Goal: Find specific page/section: Find specific page/section

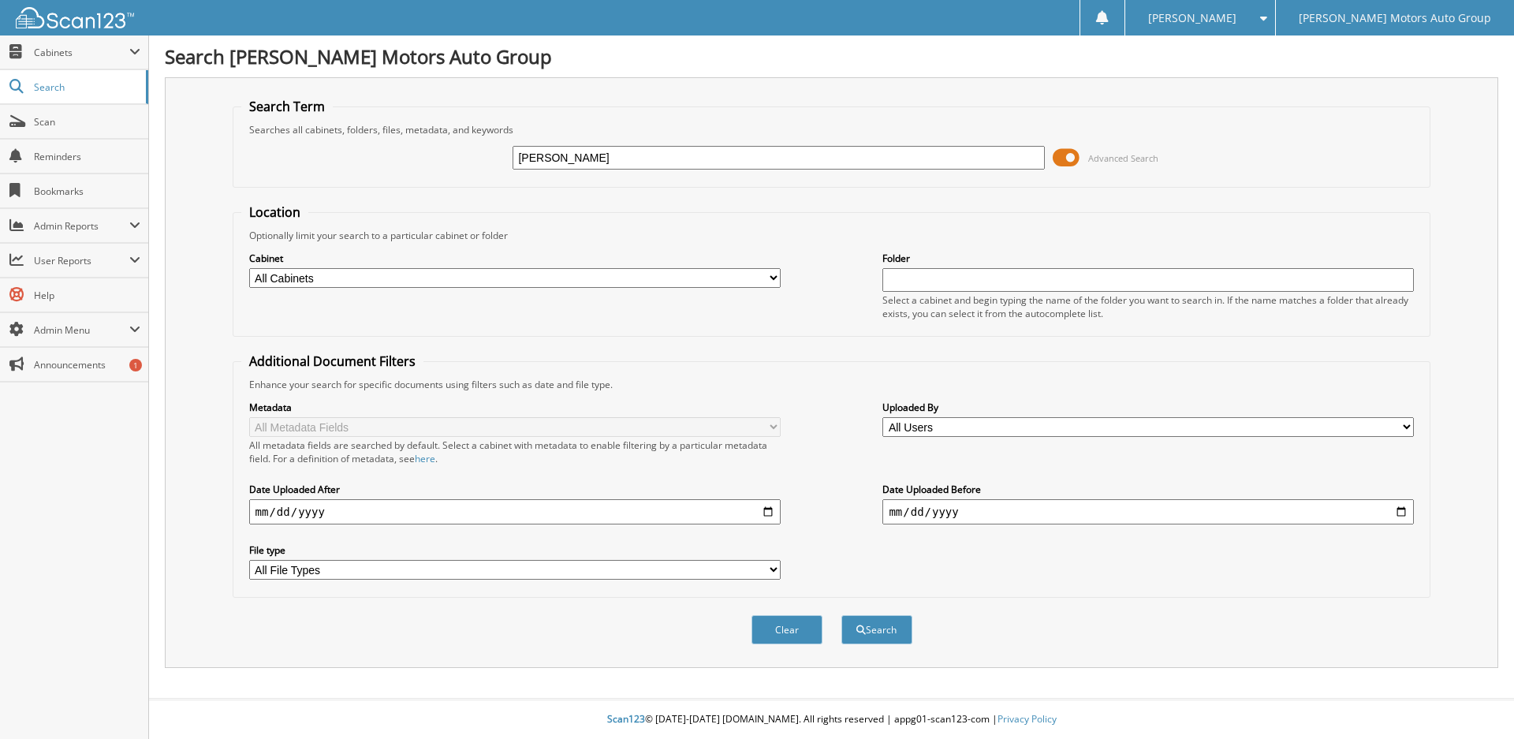
type input "[PERSON_NAME]"
click at [841, 615] on button "Search" at bounding box center [876, 629] width 71 height 29
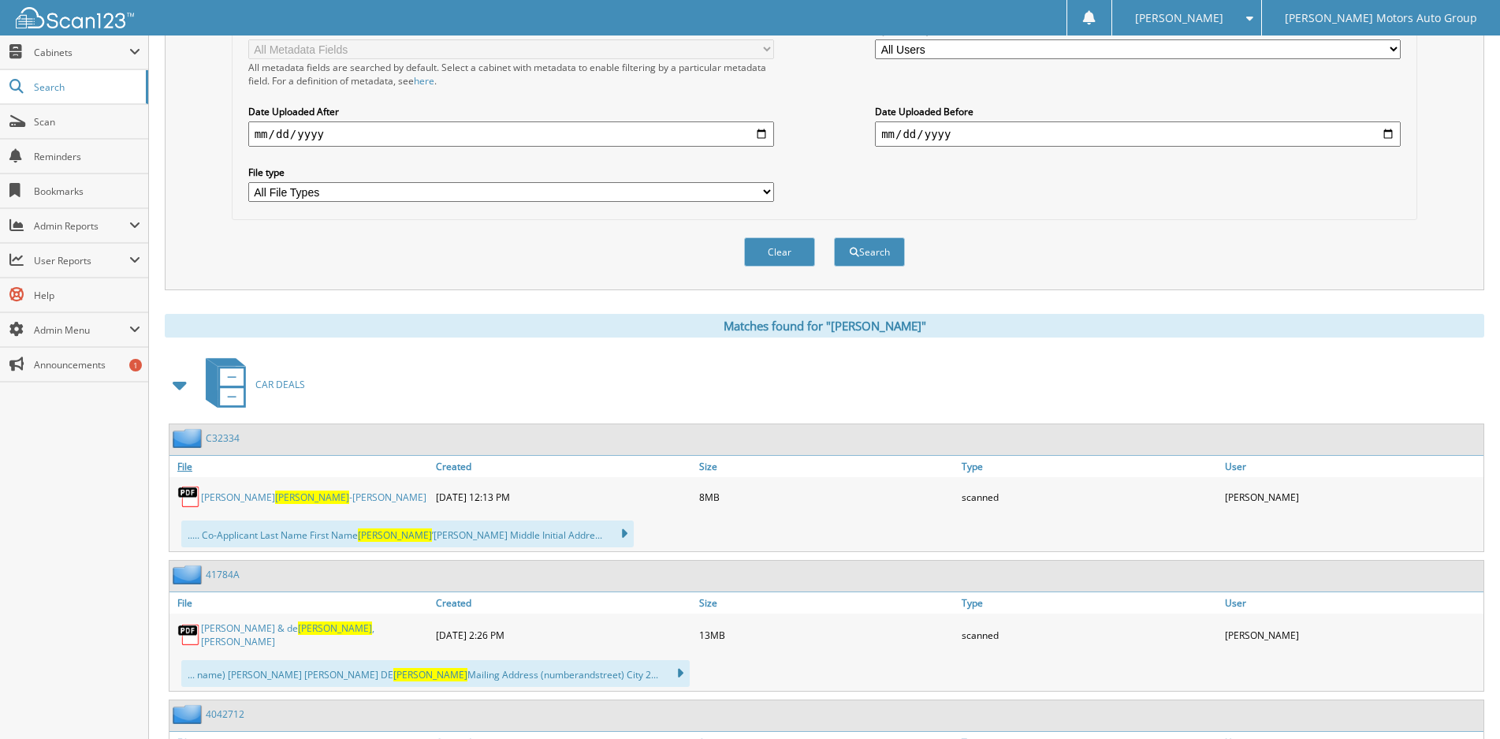
scroll to position [473, 0]
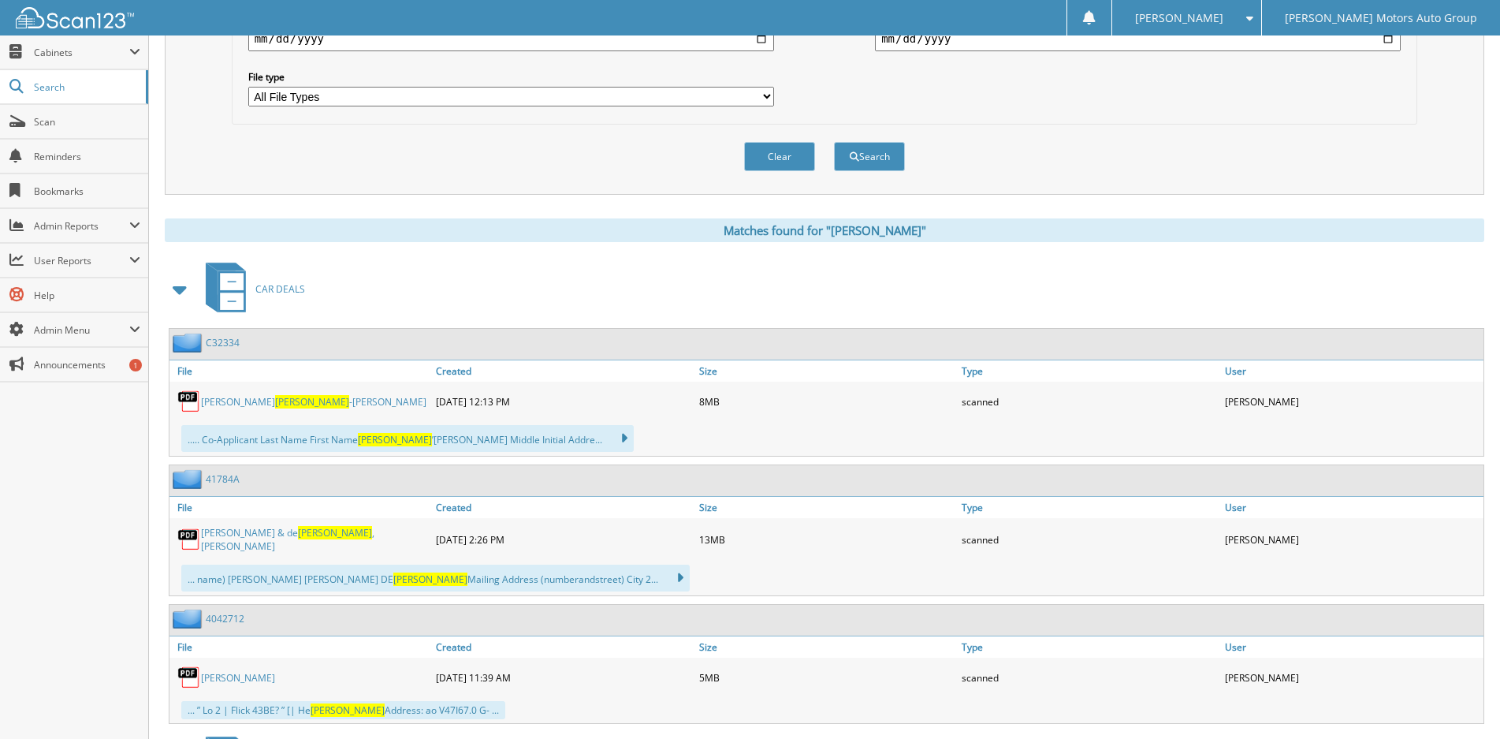
click at [293, 401] on link "[PERSON_NAME]" at bounding box center [314, 401] width 226 height 13
